Goal: Task Accomplishment & Management: Use online tool/utility

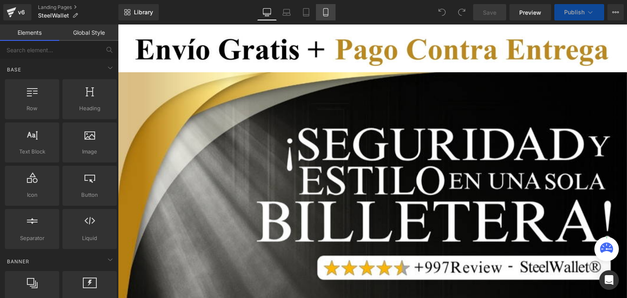
click at [328, 9] on icon at bounding box center [325, 13] width 4 height 8
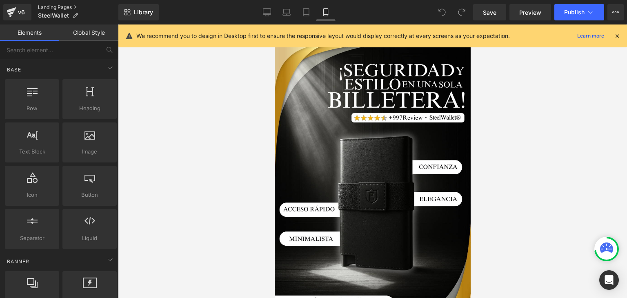
click at [65, 4] on link "Landing Pages" at bounding box center [78, 7] width 80 height 7
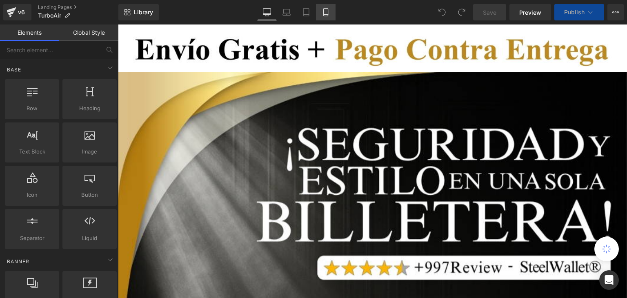
click at [328, 12] on icon at bounding box center [326, 12] width 8 height 8
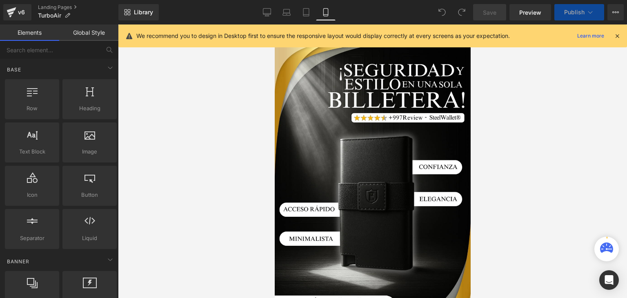
click at [616, 35] on icon at bounding box center [617, 35] width 7 height 7
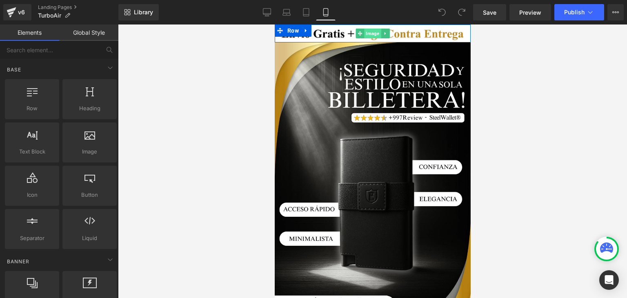
click at [367, 33] on span "Image" at bounding box center [372, 34] width 17 height 10
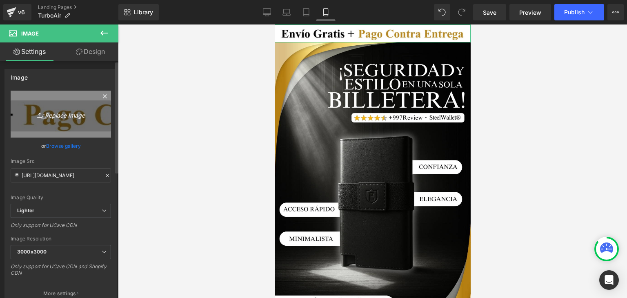
click at [53, 111] on icon "Replace Image" at bounding box center [60, 114] width 65 height 10
type input "C:\fakepath\Subtítulo.webp"
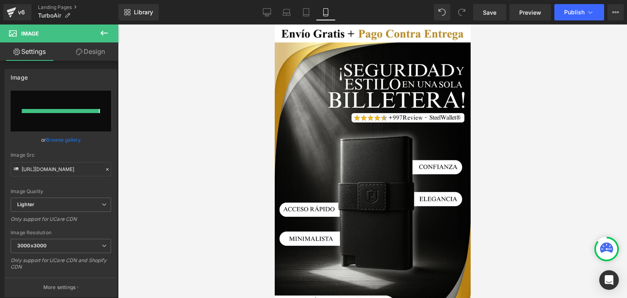
type input "[URL][DOMAIN_NAME]"
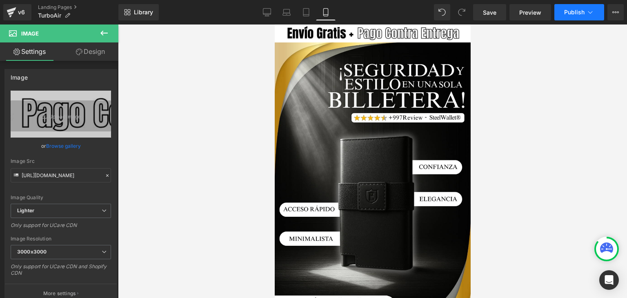
click at [602, 12] on button "Publish" at bounding box center [580, 12] width 50 height 16
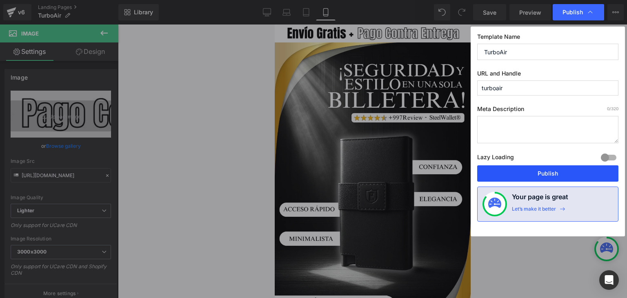
click at [544, 179] on button "Publish" at bounding box center [547, 173] width 141 height 16
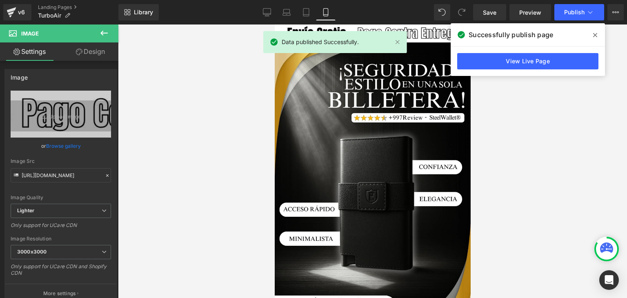
click at [595, 35] on icon at bounding box center [595, 35] width 4 height 4
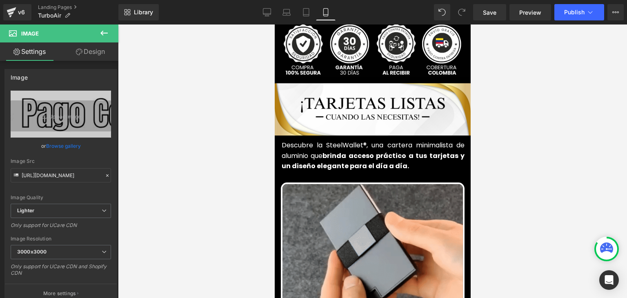
scroll to position [286, 0]
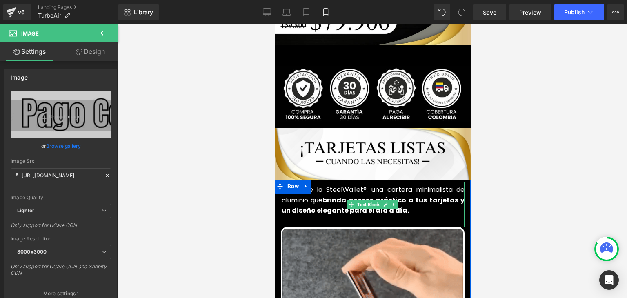
click at [308, 189] on font "Descubre la SteelWallet®, una cartera minimalista de aluminio que brinda acceso…" at bounding box center [372, 200] width 183 height 30
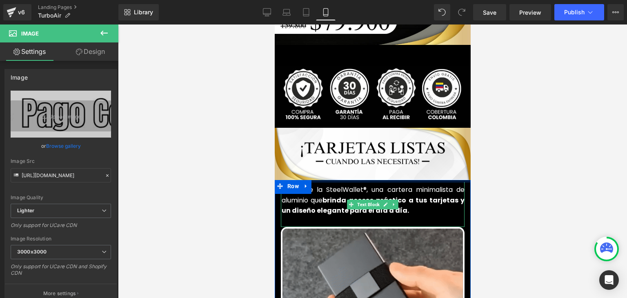
click at [308, 189] on font "Descubre la SteelWallet®, una cartera minimalista de aluminio que brinda acceso…" at bounding box center [372, 200] width 183 height 30
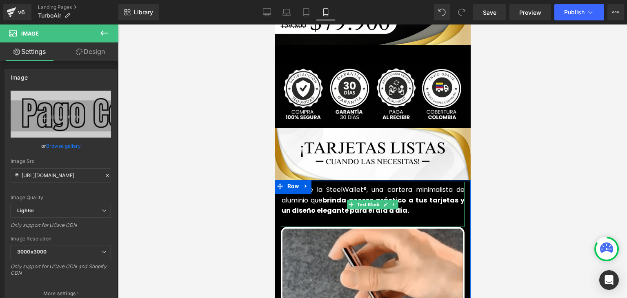
click at [308, 189] on font "Descubre la SteelWallet®, una cartera minimalista de aluminio que brinda acceso…" at bounding box center [372, 200] width 183 height 30
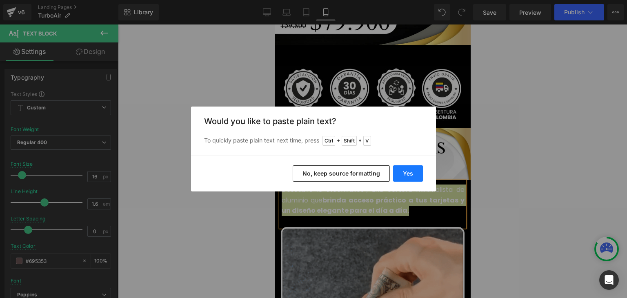
click at [412, 174] on button "Yes" at bounding box center [408, 173] width 30 height 16
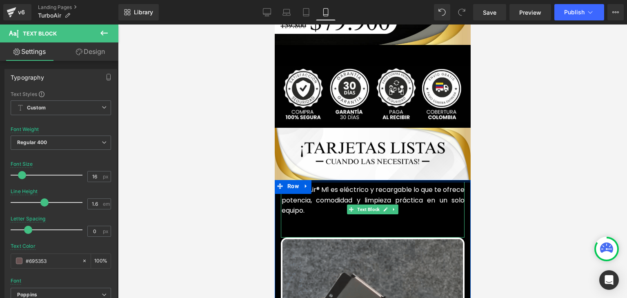
click at [309, 216] on p at bounding box center [372, 221] width 183 height 11
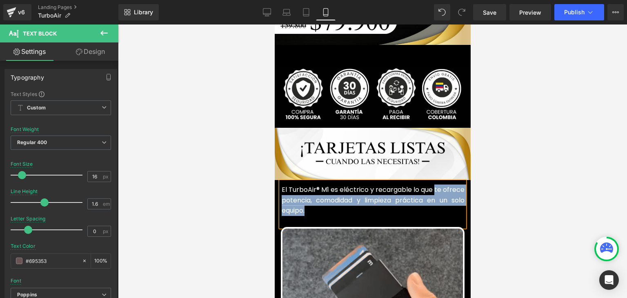
drag, startPoint x: 321, startPoint y: 199, endPoint x: 433, endPoint y: 176, distance: 114.3
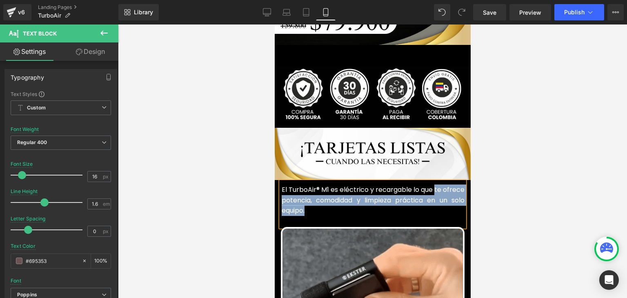
click at [433, 185] on p "El TurboAir® M1 es eléctrico y recargable lo que te ofrece potencia, comodidad …" at bounding box center [372, 200] width 183 height 31
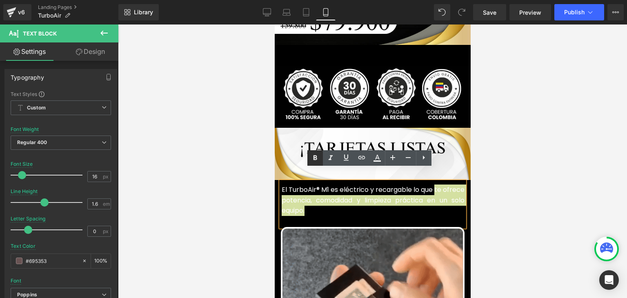
click at [320, 159] on link at bounding box center [316, 158] width 16 height 16
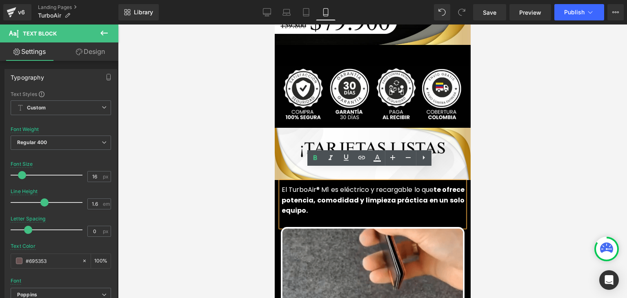
click at [505, 136] on div at bounding box center [372, 162] width 509 height 274
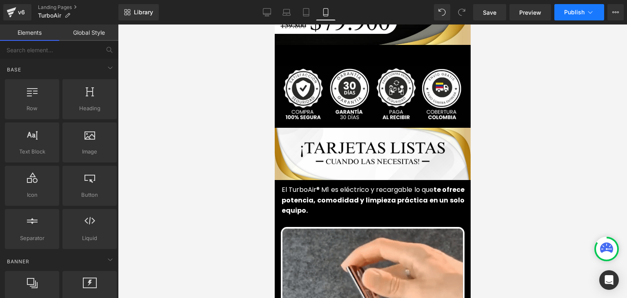
click at [563, 13] on button "Publish" at bounding box center [580, 12] width 50 height 16
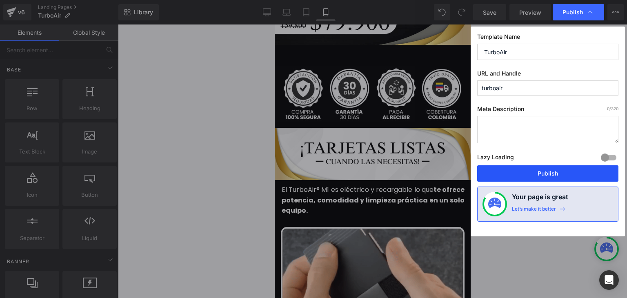
click at [536, 170] on button "Publish" at bounding box center [547, 173] width 141 height 16
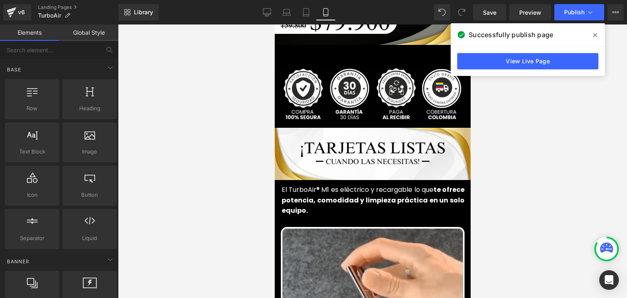
click at [592, 33] on span at bounding box center [595, 35] width 13 height 13
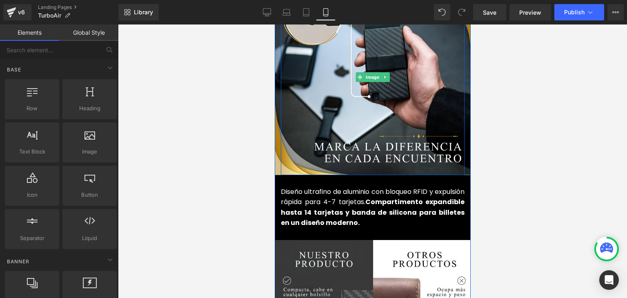
scroll to position [939, 0]
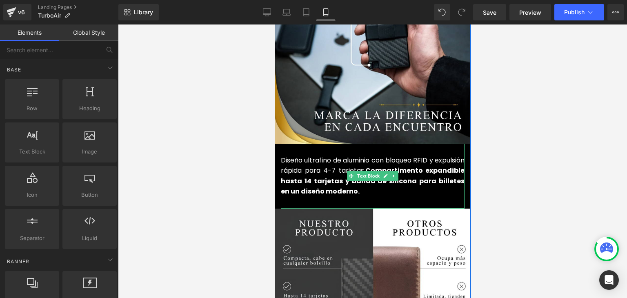
drag, startPoint x: 467, startPoint y: 26, endPoint x: 320, endPoint y: 152, distance: 194.0
click at [324, 159] on font "Diseño ultrafino de aluminio con bloqueo RFID y expulsión rápida para 4-7 tarje…" at bounding box center [373, 176] width 184 height 41
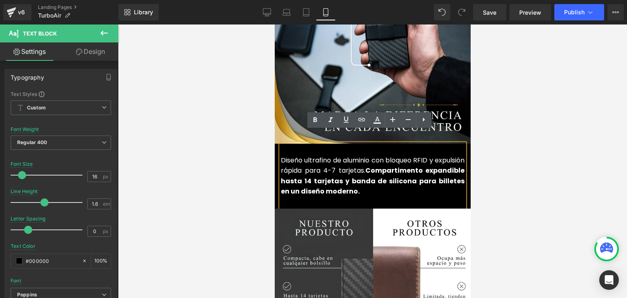
click at [297, 161] on font "Diseño ultrafino de aluminio con bloqueo RFID y expulsión rápida para 4-7 tarje…" at bounding box center [373, 176] width 184 height 41
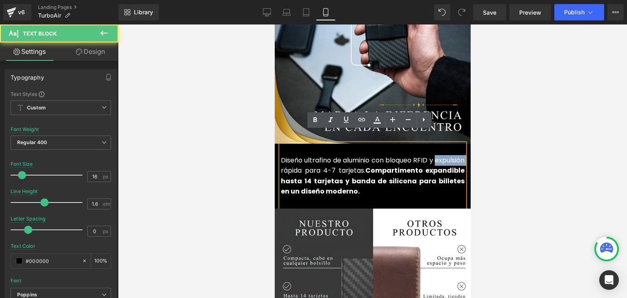
click at [297, 161] on font "Diseño ultrafino de aluminio con bloqueo RFID y expulsión rápida para 4-7 tarje…" at bounding box center [373, 176] width 184 height 41
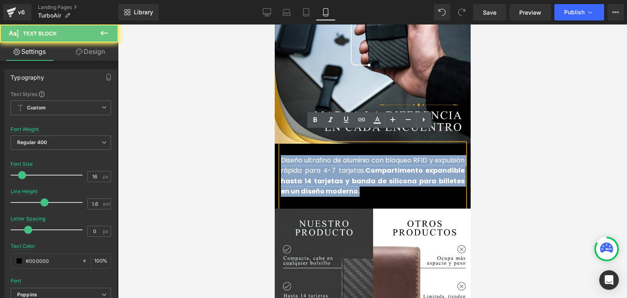
click at [297, 161] on font "Diseño ultrafino de aluminio con bloqueo RFID y expulsión rápida para 4-7 tarje…" at bounding box center [373, 176] width 184 height 41
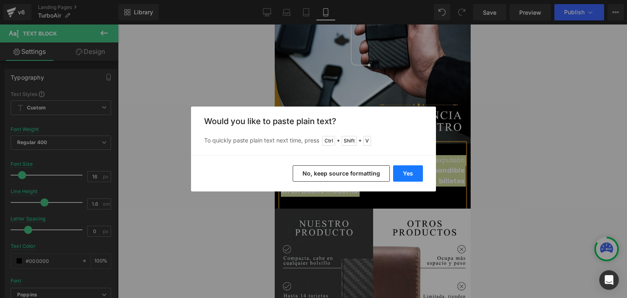
click at [414, 172] on button "Yes" at bounding box center [408, 173] width 30 height 16
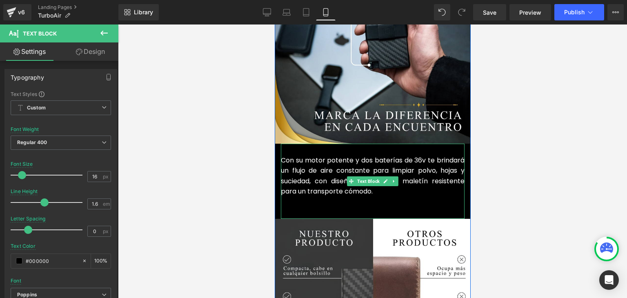
click at [315, 197] on p at bounding box center [373, 202] width 184 height 11
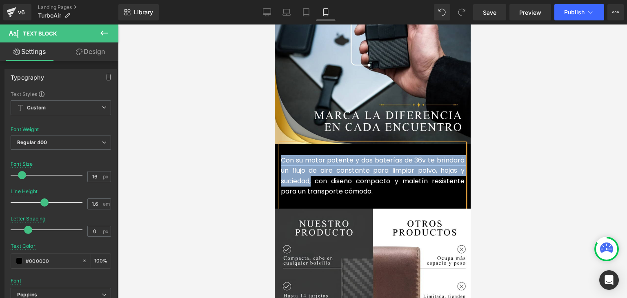
drag, startPoint x: 310, startPoint y: 171, endPoint x: 279, endPoint y: 149, distance: 38.1
click at [281, 156] on font "Con su motor potente y dos baterías de 36v te brindará un flujo de aire constan…" at bounding box center [373, 176] width 184 height 41
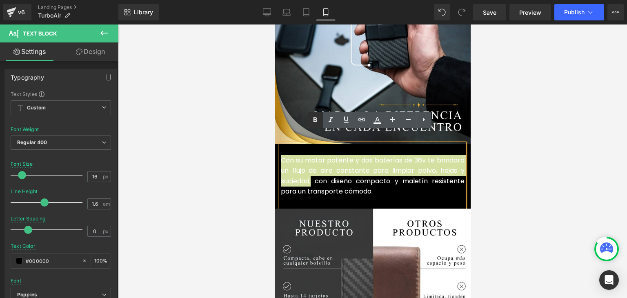
click at [314, 123] on icon at bounding box center [315, 120] width 10 height 10
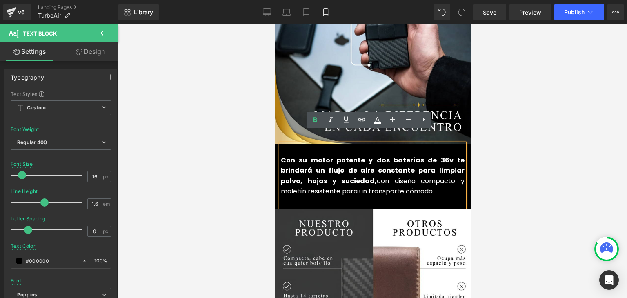
click at [524, 103] on div at bounding box center [372, 162] width 509 height 274
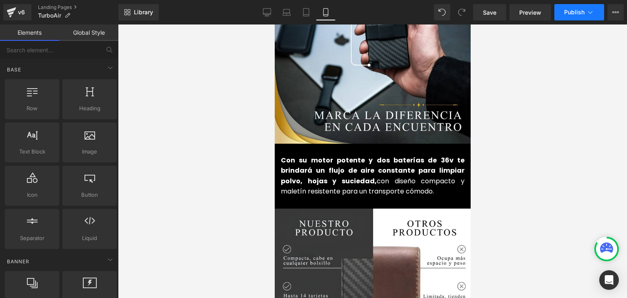
click at [574, 12] on span "Publish" at bounding box center [574, 12] width 20 height 7
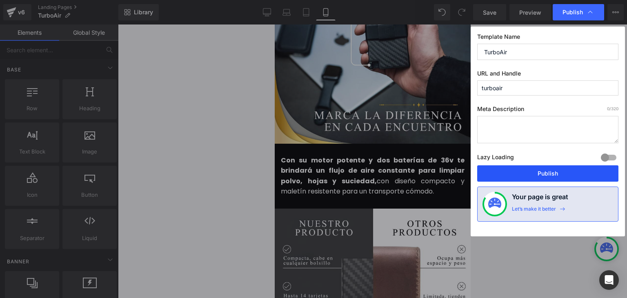
click at [540, 173] on button "Publish" at bounding box center [547, 173] width 141 height 16
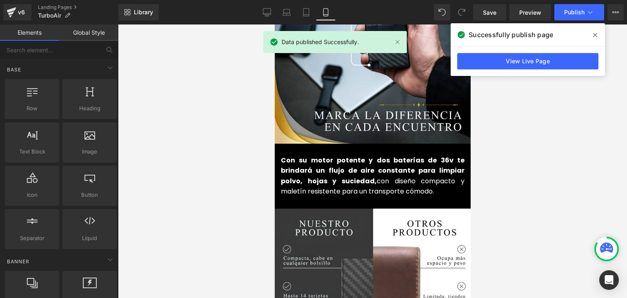
click at [598, 35] on span at bounding box center [595, 35] width 13 height 13
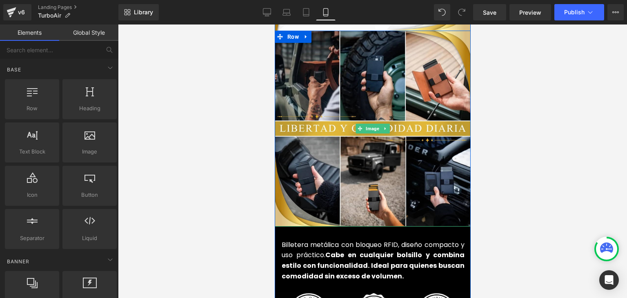
scroll to position [1920, 0]
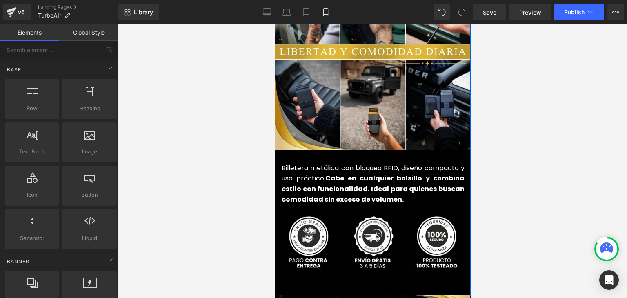
click at [319, 169] on font "Billetera metálica con bloqueo RFID, diseño compacto y uso práctico. Cabe en cu…" at bounding box center [372, 183] width 183 height 41
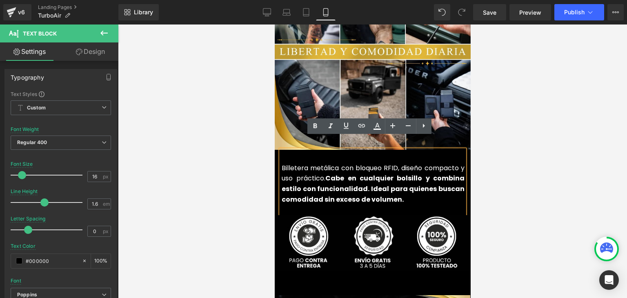
click at [307, 174] on strong "Cabe en cualquier bolsillo y combina estilo con funcionalidad. Ideal para quien…" at bounding box center [372, 189] width 183 height 30
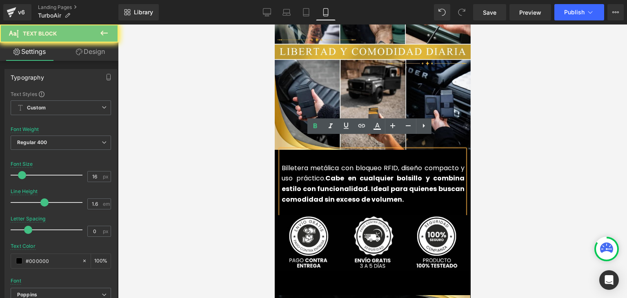
click at [307, 174] on strong "Cabe en cualquier bolsillo y combina estilo con funcionalidad. Ideal para quien…" at bounding box center [372, 189] width 183 height 30
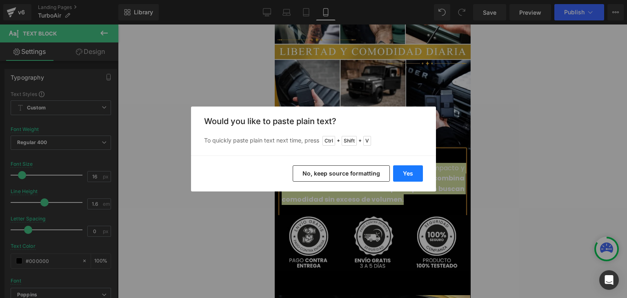
click at [404, 167] on button "Yes" at bounding box center [408, 173] width 30 height 16
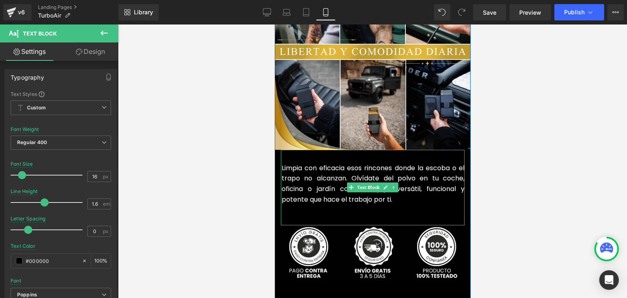
click at [304, 205] on p at bounding box center [372, 210] width 183 height 11
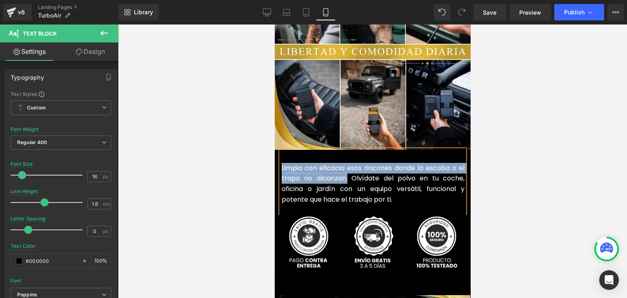
drag, startPoint x: 339, startPoint y: 164, endPoint x: 279, endPoint y: 154, distance: 60.8
click at [281, 163] on font "Limpia con eficacia esos rincones donde la escoba o el trapo no alcanzan. Olvíd…" at bounding box center [372, 183] width 183 height 41
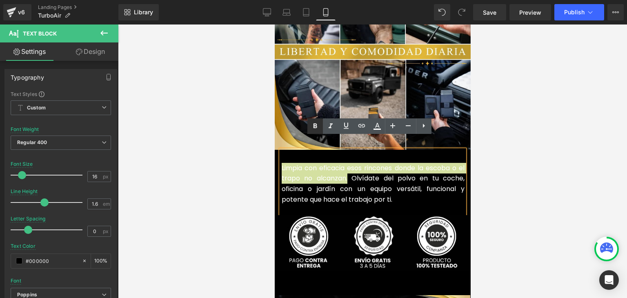
click at [314, 122] on icon at bounding box center [315, 126] width 10 height 10
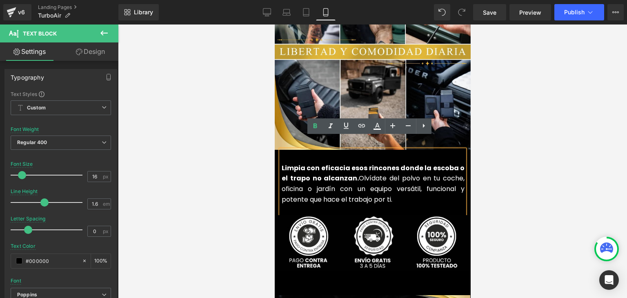
click at [512, 111] on div at bounding box center [372, 162] width 509 height 274
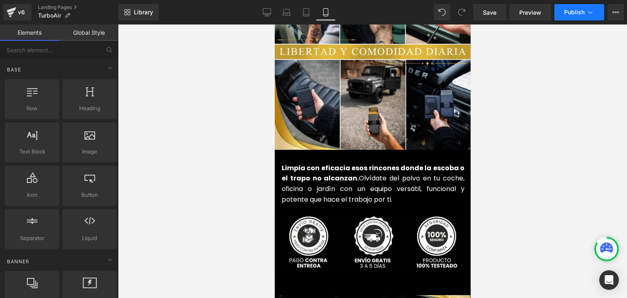
click at [566, 13] on span "Publish" at bounding box center [574, 12] width 20 height 7
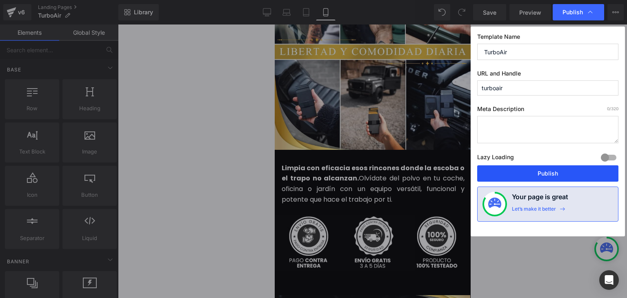
click at [550, 170] on button "Publish" at bounding box center [547, 173] width 141 height 16
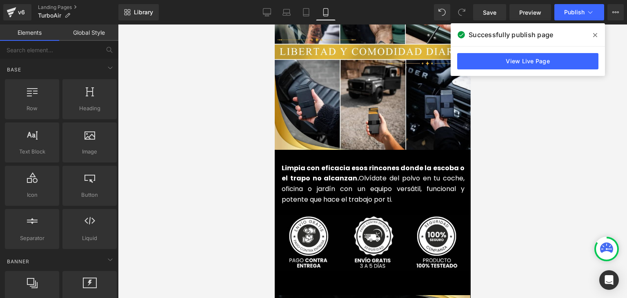
click at [596, 33] on icon at bounding box center [595, 35] width 4 height 7
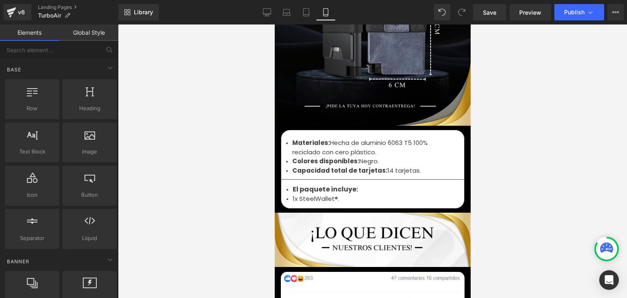
scroll to position [2736, 0]
click at [321, 138] on li "Materiales: Hecha de aluminio 6063 T5 100% reciclado con cero plástico." at bounding box center [369, 147] width 155 height 18
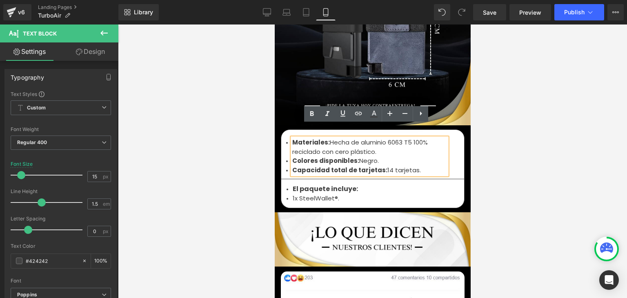
click at [315, 143] on li "Materiales: Hecha de aluminio 6063 T5 100% reciclado con cero plástico." at bounding box center [369, 147] width 155 height 18
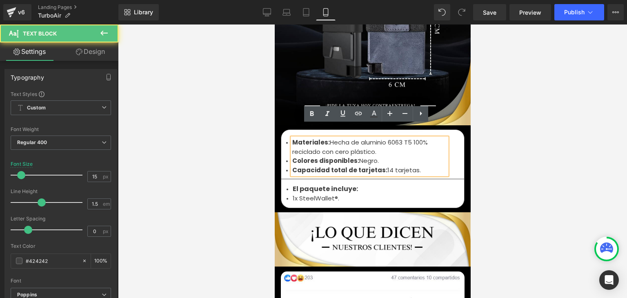
click at [315, 143] on li "Materiales: Hecha de aluminio 6063 T5 100% reciclado con cero plástico." at bounding box center [369, 147] width 155 height 18
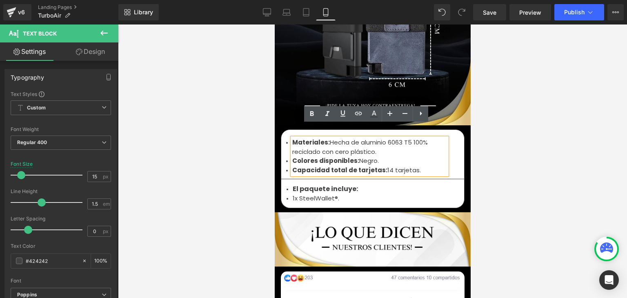
drag, startPoint x: 411, startPoint y: 157, endPoint x: 290, endPoint y: 129, distance: 124.3
click at [292, 138] on ul "Materiales: Hecha de aluminio 6063 T5 100% reciclado con cero plástico. Colores…" at bounding box center [369, 156] width 155 height 37
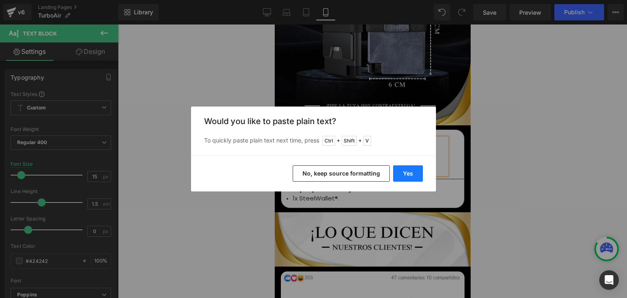
click at [406, 175] on button "Yes" at bounding box center [408, 173] width 30 height 16
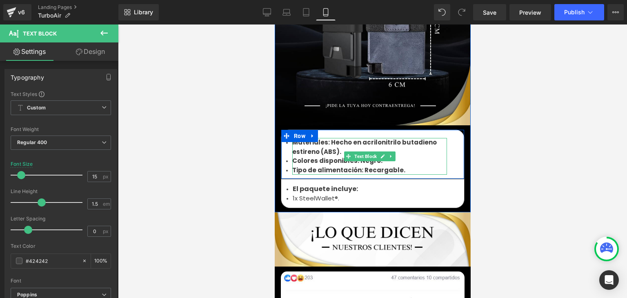
click at [312, 166] on b "Tipo de alimentación: Recargable." at bounding box center [348, 170] width 113 height 9
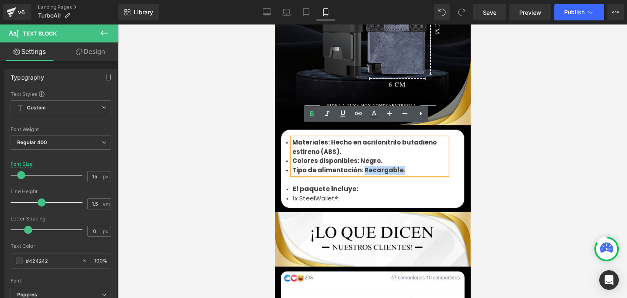
drag, startPoint x: 404, startPoint y: 158, endPoint x: 359, endPoint y: 158, distance: 44.9
click at [359, 166] on li "Tipo de alimentación: Recargable." at bounding box center [369, 170] width 155 height 9
click at [310, 112] on icon at bounding box center [312, 114] width 10 height 10
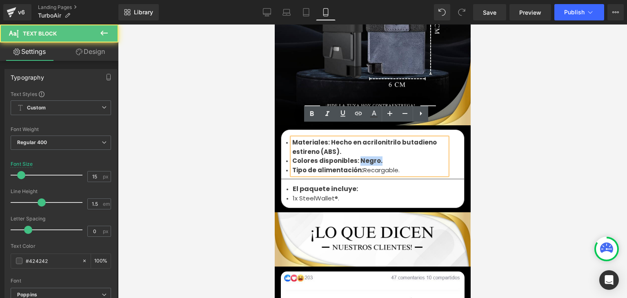
drag, startPoint x: 366, startPoint y: 148, endPoint x: 355, endPoint y: 148, distance: 11.4
click at [355, 156] on li "Colores disponibles: Negro." at bounding box center [369, 160] width 155 height 9
click at [315, 113] on icon at bounding box center [312, 114] width 10 height 10
drag, startPoint x: 339, startPoint y: 138, endPoint x: 593, endPoint y: 146, distance: 254.6
click at [326, 138] on li "Materiales: Hecho en acrilonitrilo butadieno estireno (ABS)." at bounding box center [369, 147] width 155 height 18
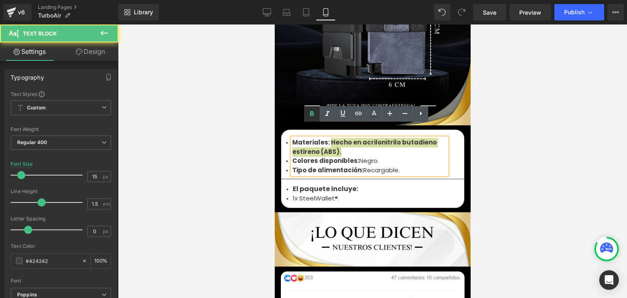
click at [312, 113] on icon at bounding box center [312, 113] width 4 height 5
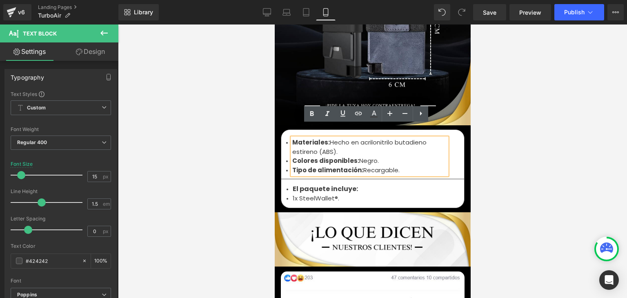
click at [503, 108] on div at bounding box center [372, 162] width 509 height 274
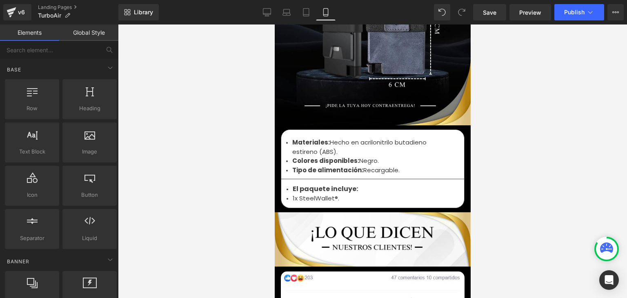
click at [307, 194] on li "1x SteelWallet®." at bounding box center [372, 198] width 160 height 9
click at [302, 194] on li "1x SteelWallet®." at bounding box center [372, 198] width 160 height 9
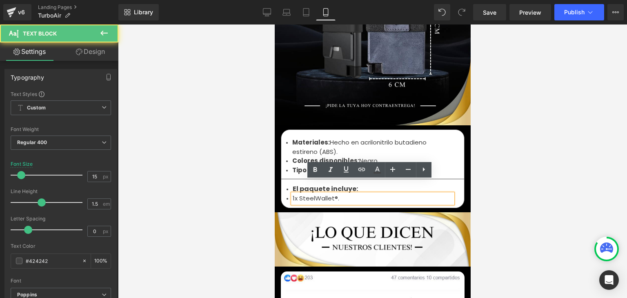
click at [314, 194] on li "1x SteelWallet®." at bounding box center [372, 198] width 160 height 9
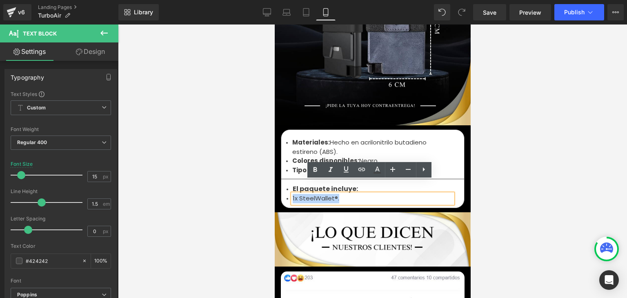
drag, startPoint x: 335, startPoint y: 185, endPoint x: 290, endPoint y: 187, distance: 45.8
click at [292, 194] on li "1x SteelWallet®." at bounding box center [372, 198] width 160 height 9
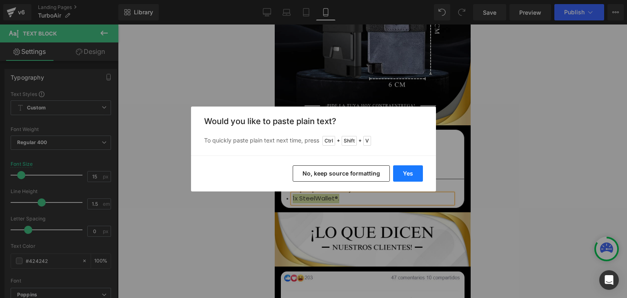
click at [407, 174] on button "Yes" at bounding box center [408, 173] width 30 height 16
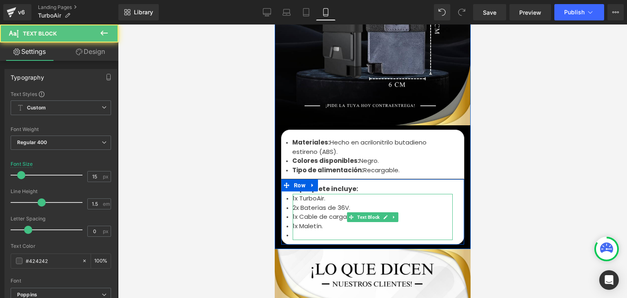
click at [321, 203] on li "2x Baterías de 36V." at bounding box center [372, 207] width 160 height 9
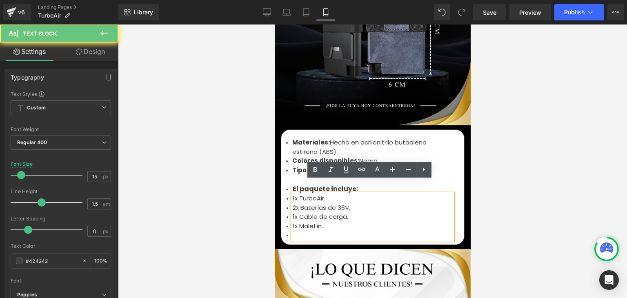
click at [321, 194] on li "1x TurboAir." at bounding box center [372, 198] width 160 height 9
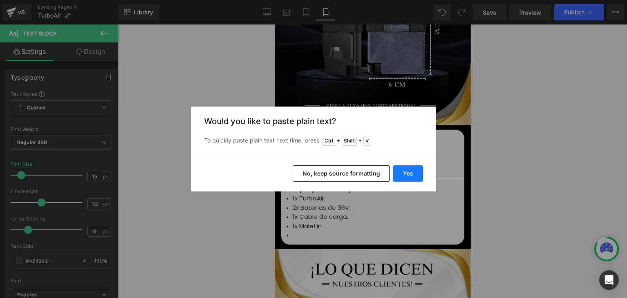
click at [395, 178] on button "Yes" at bounding box center [408, 173] width 30 height 16
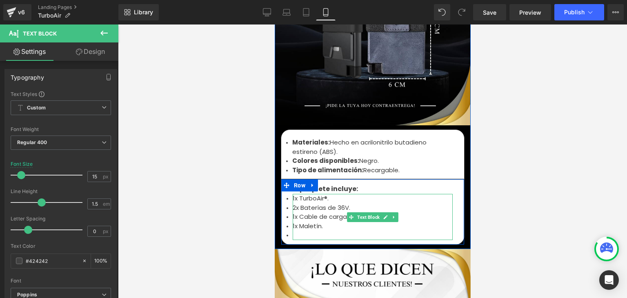
click at [308, 231] on li at bounding box center [372, 235] width 160 height 9
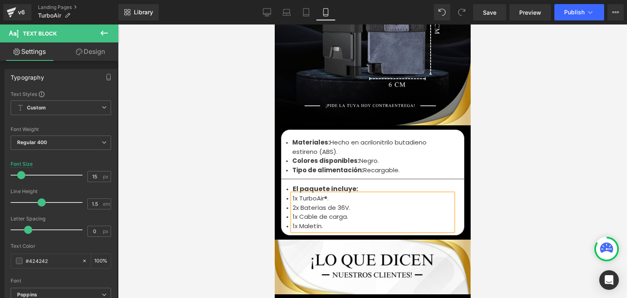
click at [511, 173] on div at bounding box center [372, 162] width 509 height 274
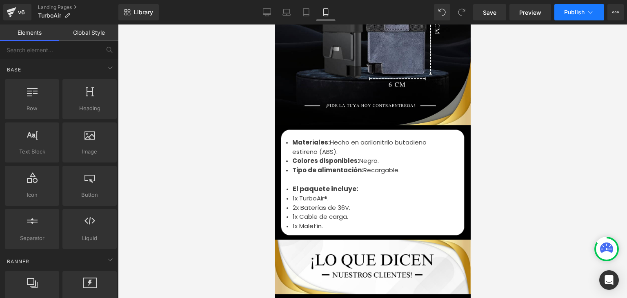
click at [582, 10] on span "Publish" at bounding box center [574, 12] width 20 height 7
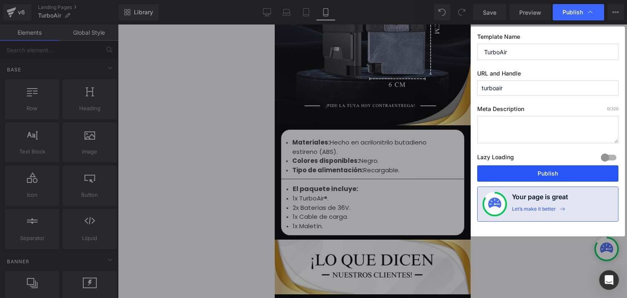
click at [557, 170] on button "Publish" at bounding box center [547, 173] width 141 height 16
